Goal: Task Accomplishment & Management: Manage account settings

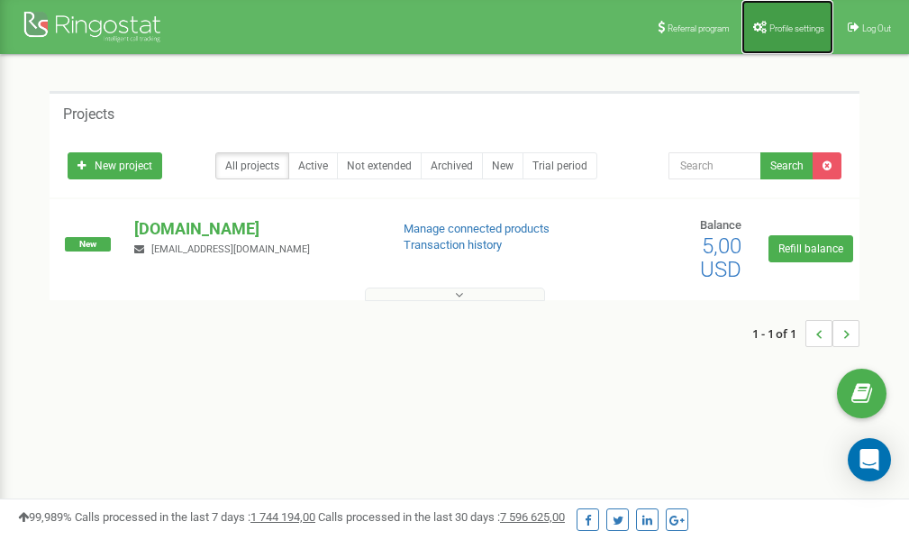
click at [761, 28] on icon at bounding box center [760, 27] width 14 height 13
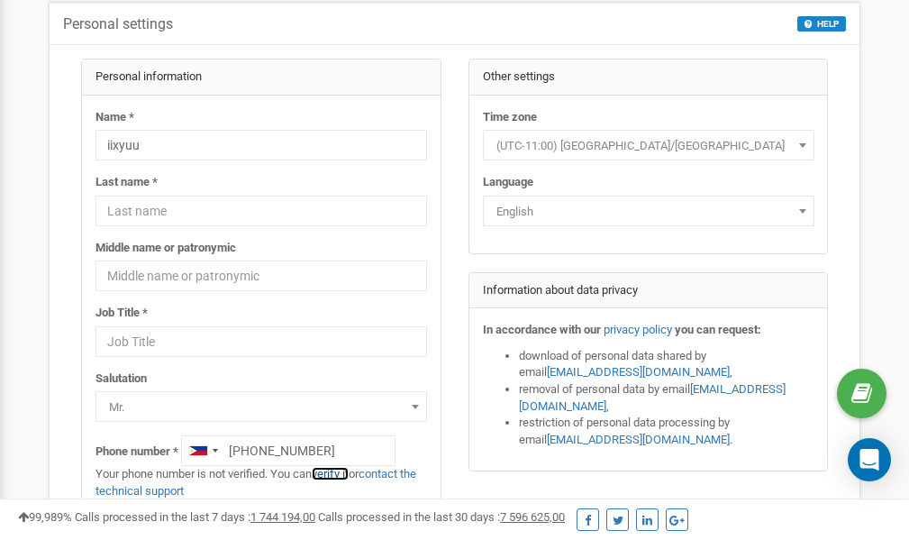
click at [342, 474] on link "verify it" at bounding box center [330, 474] width 37 height 14
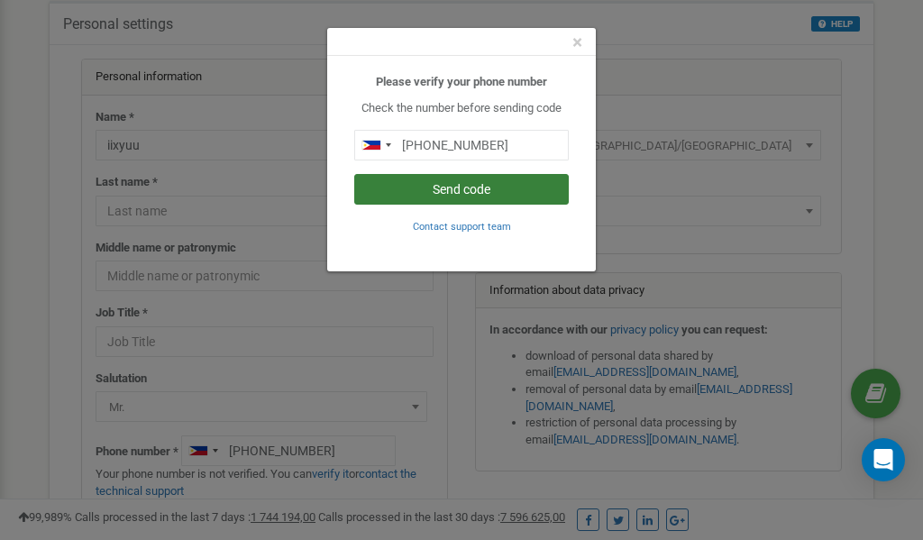
click at [459, 187] on button "Send code" at bounding box center [461, 189] width 214 height 31
